Goal: Task Accomplishment & Management: Manage account settings

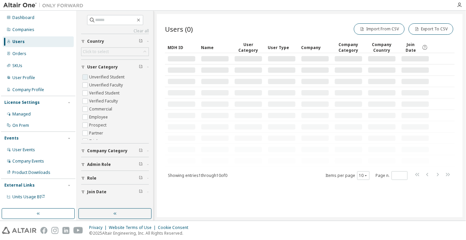
click at [105, 77] on label "Unverified Student" at bounding box center [107, 77] width 37 height 8
click at [109, 85] on label "Unverified Faculty" at bounding box center [106, 85] width 35 height 8
click at [128, 209] on button "button" at bounding box center [114, 213] width 73 height 11
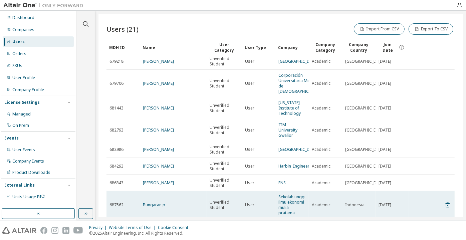
scroll to position [75, 0]
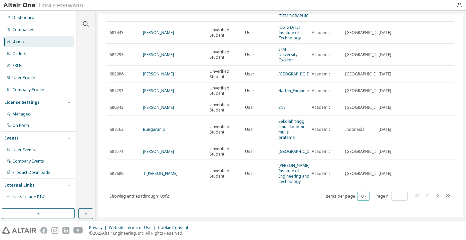
click at [360, 196] on button "10" at bounding box center [363, 195] width 9 height 5
click at [361, 184] on div "100" at bounding box center [360, 186] width 53 height 8
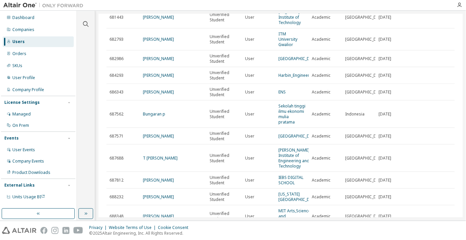
scroll to position [30, 0]
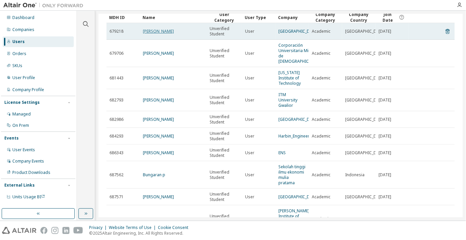
click at [153, 31] on link "Christine Fisher" at bounding box center [158, 31] width 31 height 6
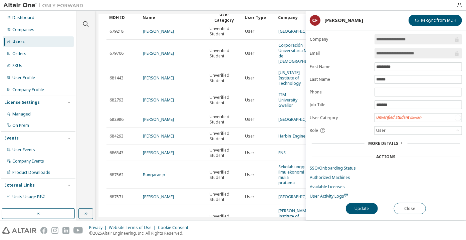
click at [404, 206] on button "Close" at bounding box center [410, 208] width 32 height 11
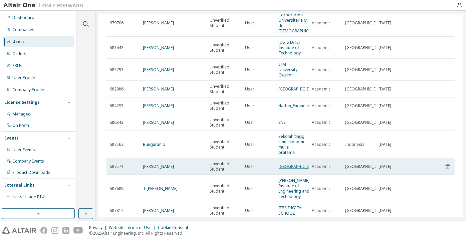
scroll to position [91, 0]
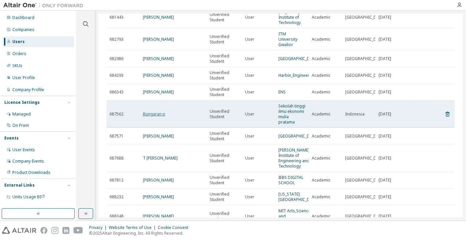
click at [151, 111] on link "Bungaran p" at bounding box center [154, 114] width 22 height 6
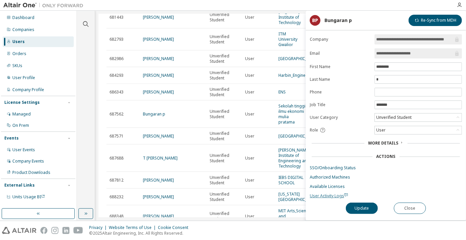
click at [323, 194] on span "User Activity Logs" at bounding box center [329, 196] width 38 height 6
drag, startPoint x: 427, startPoint y: 56, endPoint x: 398, endPoint y: 56, distance: 28.4
click at [398, 56] on input "**********" at bounding box center [414, 53] width 77 height 7
